Goal: Check status: Check status

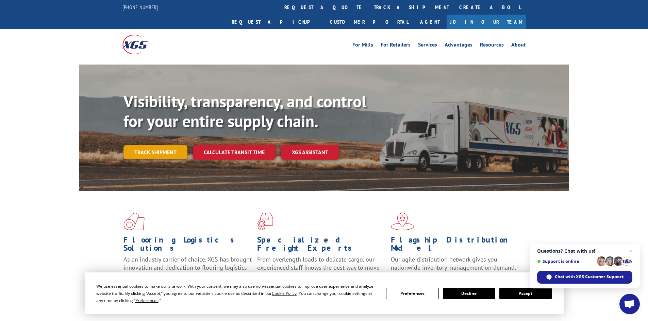
click at [145, 145] on link "Track shipment" at bounding box center [155, 152] width 64 height 14
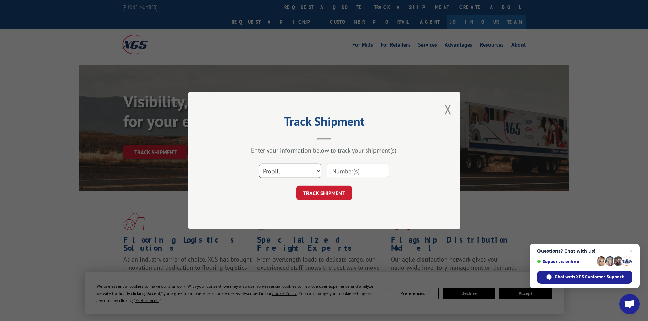
click at [279, 176] on select "Select category... Probill BOL PO" at bounding box center [290, 171] width 63 height 14
select select "po"
click at [259, 164] on select "Select category... Probill BOL PO" at bounding box center [290, 171] width 63 height 14
click at [338, 171] on input at bounding box center [358, 171] width 63 height 14
paste input "14538670"
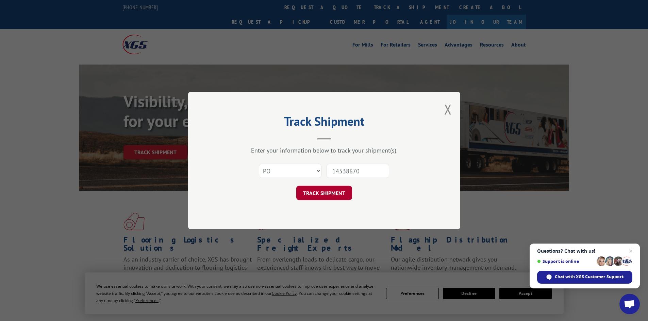
type input "14538670"
click at [323, 194] on button "TRACK SHIPMENT" at bounding box center [324, 193] width 56 height 14
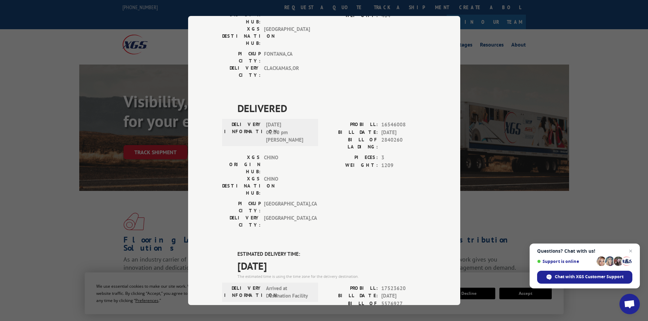
scroll to position [136, 0]
